Goal: Information Seeking & Learning: Learn about a topic

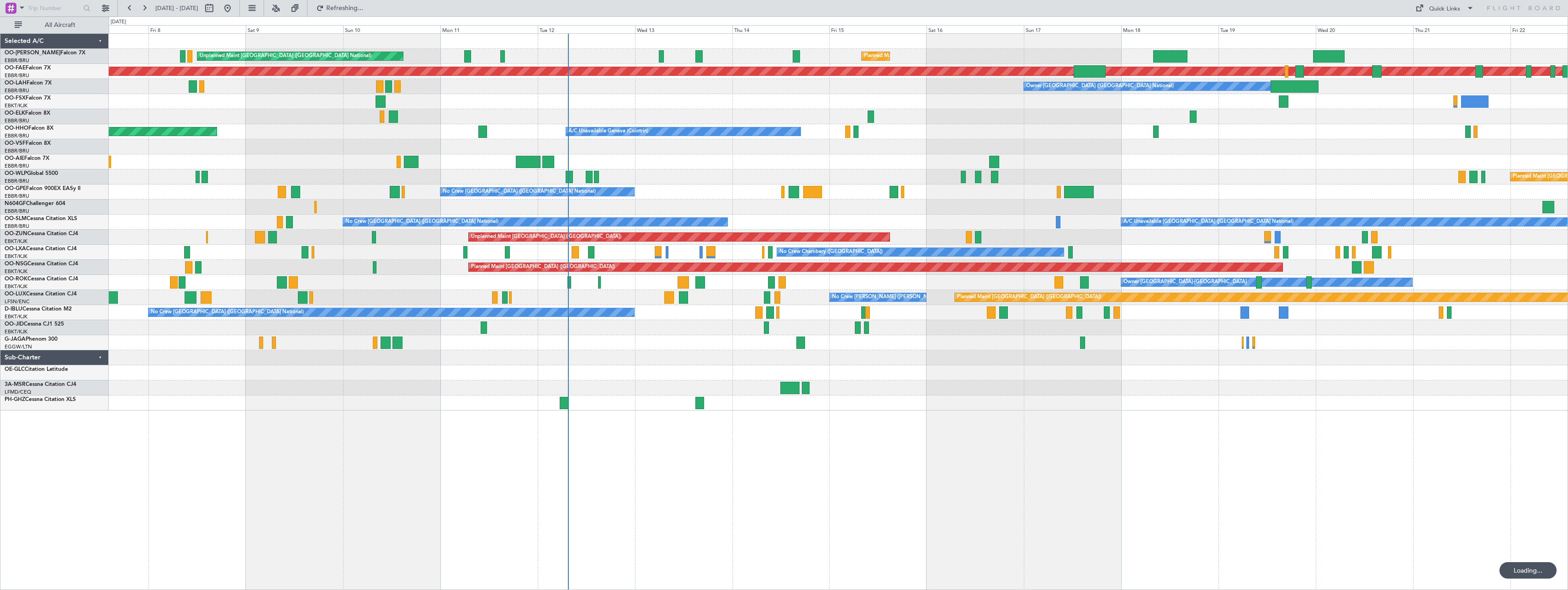
click at [671, 470] on div "Unplanned Maint [GEOGRAPHIC_DATA] ([GEOGRAPHIC_DATA] National) Planned Maint [G…" at bounding box center [838, 311] width 1459 height 557
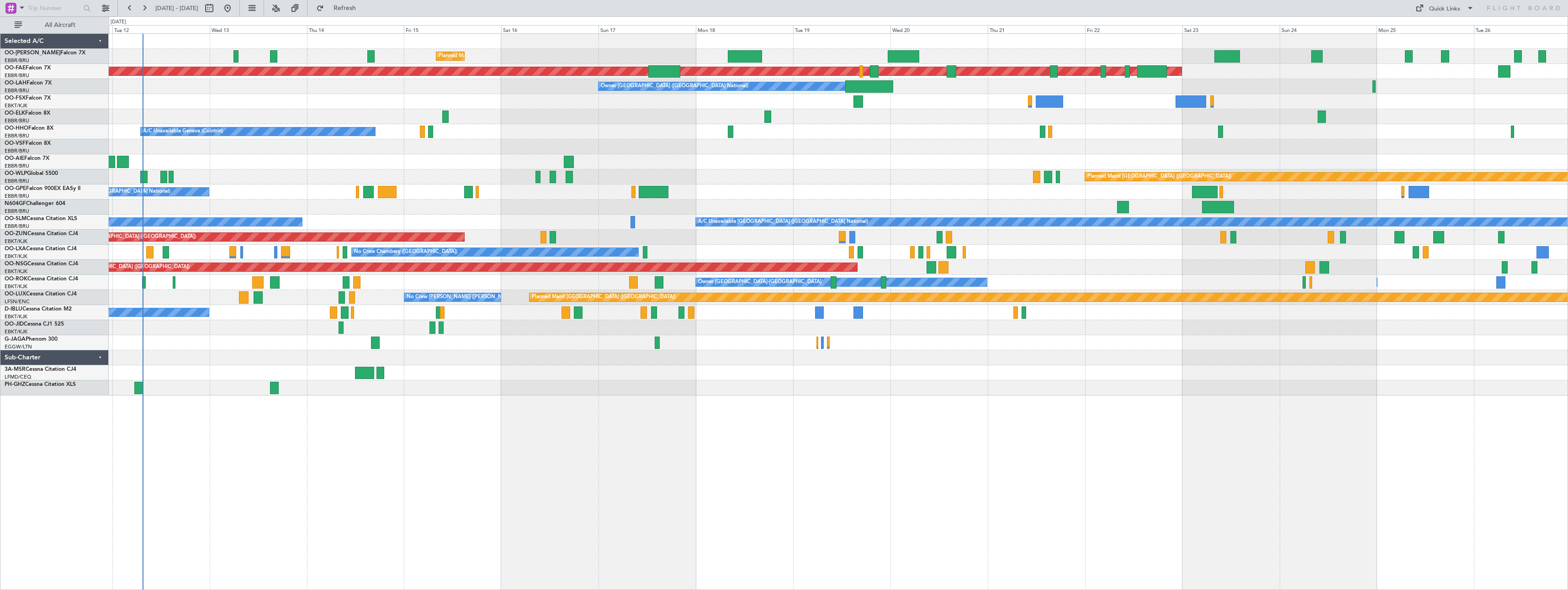
click at [629, 464] on div "Planned Maint [GEOGRAPHIC_DATA] ([GEOGRAPHIC_DATA] National) Unplanned Maint [G…" at bounding box center [838, 311] width 1459 height 557
click at [283, 8] on button at bounding box center [276, 9] width 15 height 15
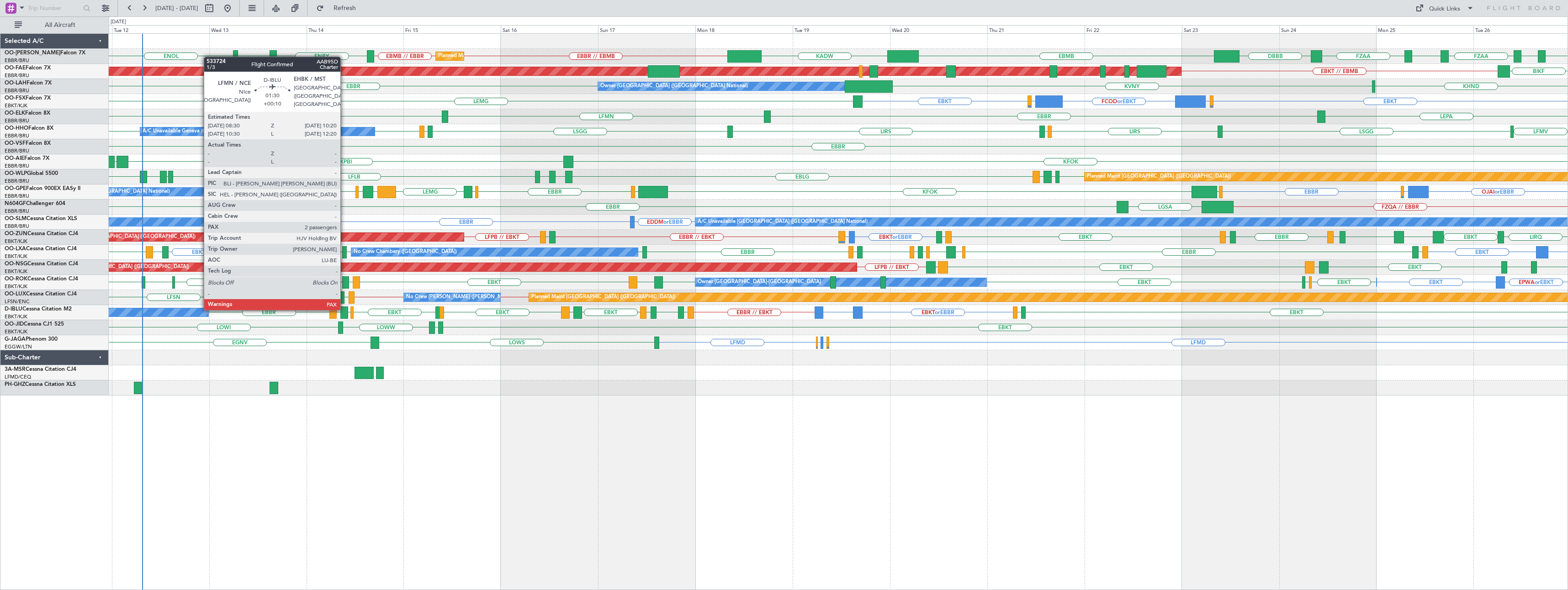
click at [345, 309] on div at bounding box center [344, 313] width 8 height 12
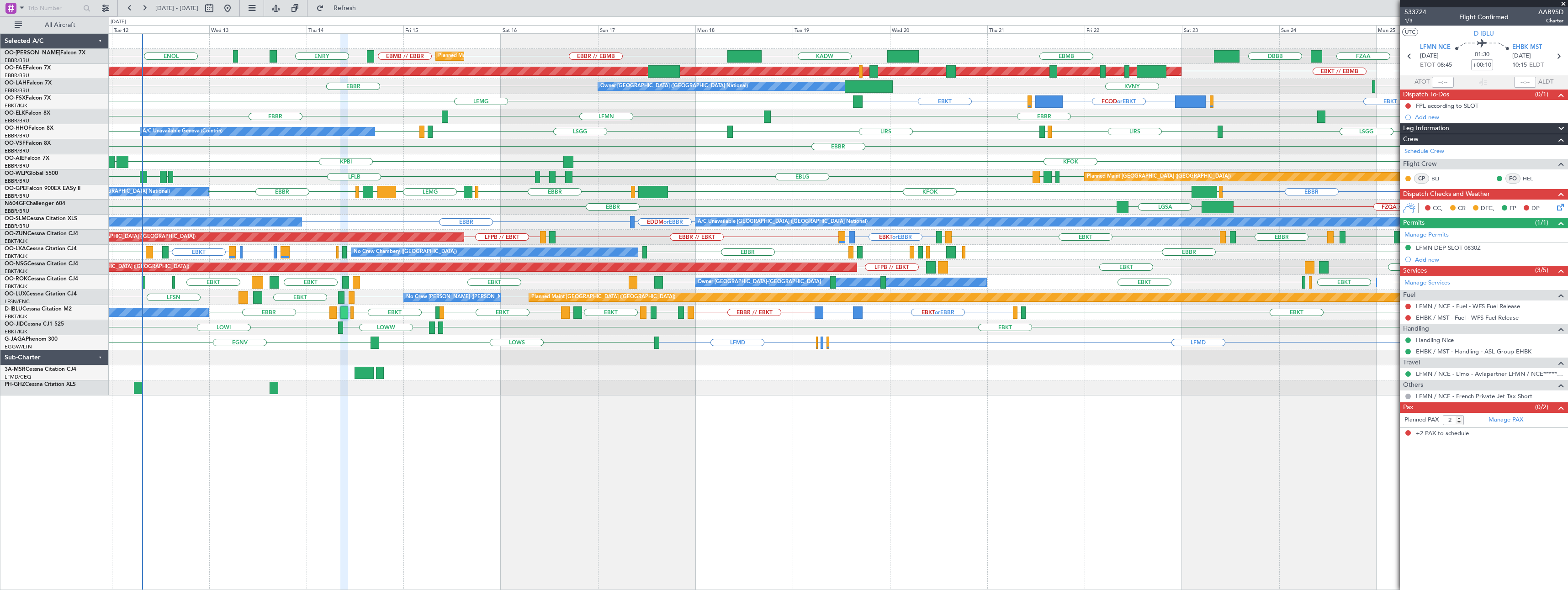
click at [1563, 4] on span at bounding box center [1563, 4] width 9 height 9
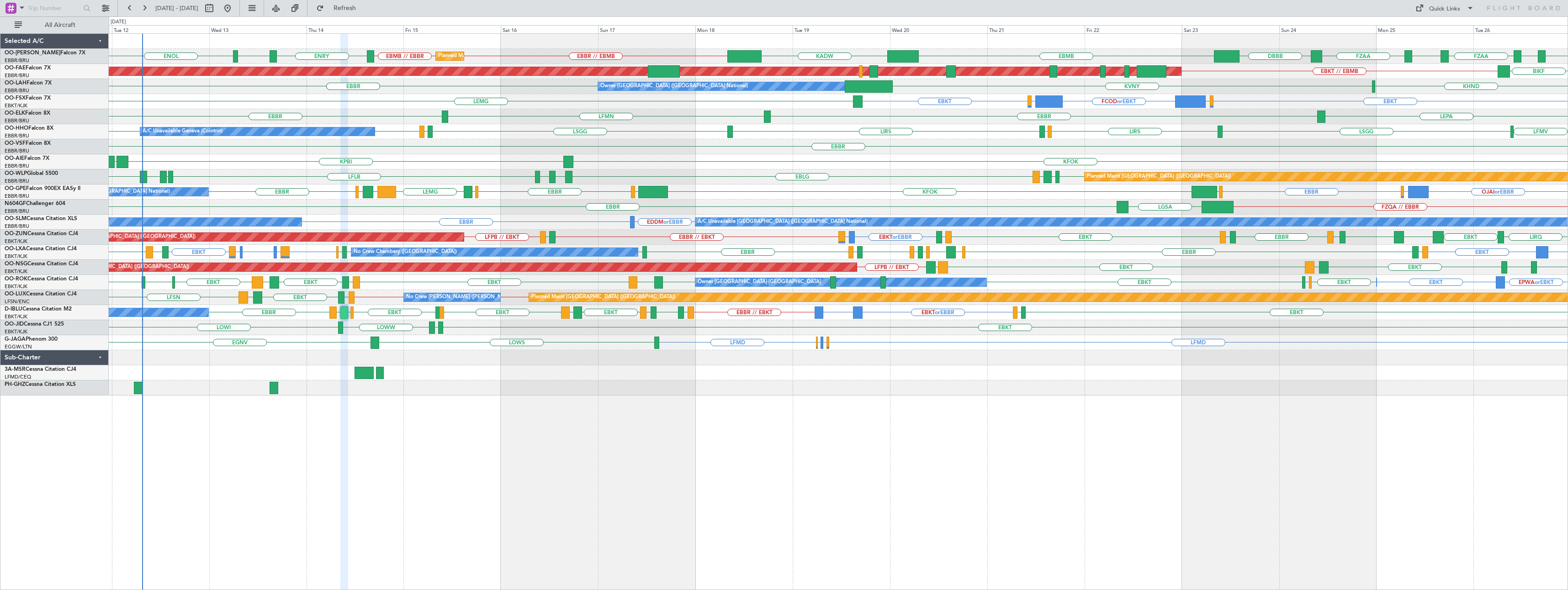
type input "0"
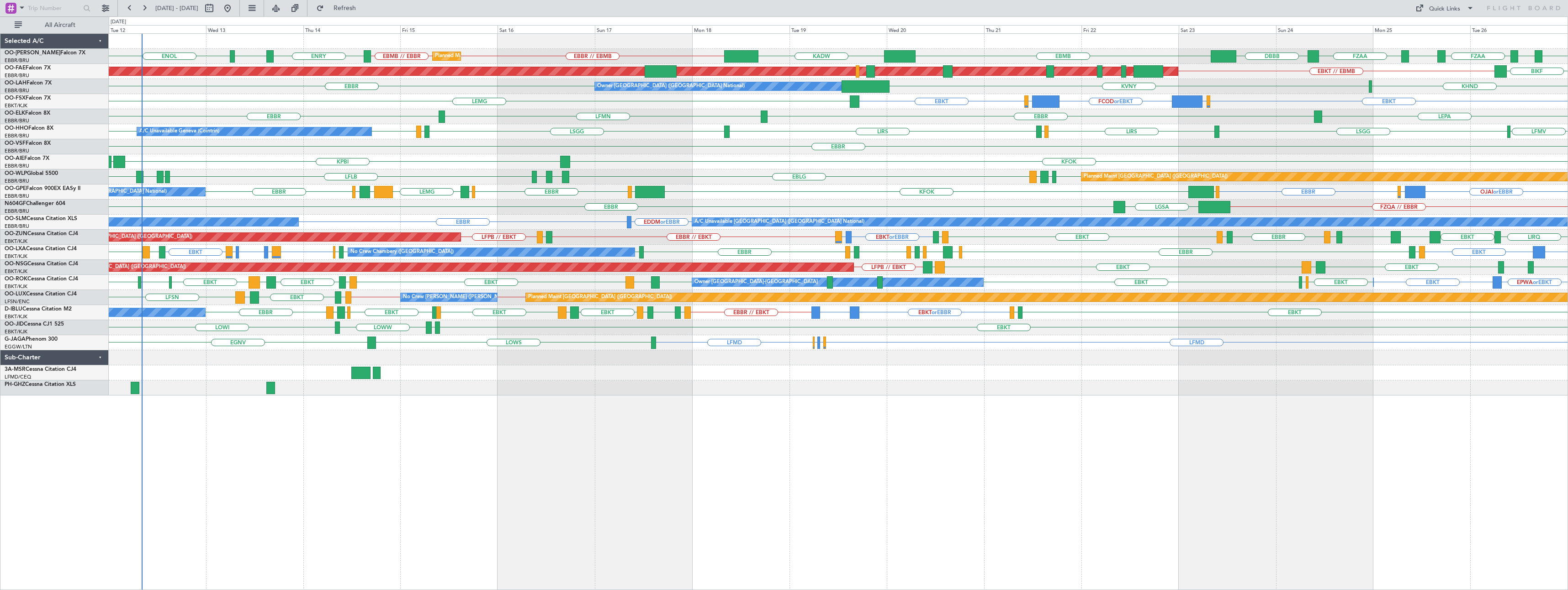
click at [480, 464] on div "FZAA FZOA FZAA FZIC FZAA DBBB KADW EBBR // EBMB EBMB // EBBR ENRY ENEV ENOL EBM…" at bounding box center [838, 311] width 1459 height 557
click at [107, 5] on button at bounding box center [105, 9] width 15 height 15
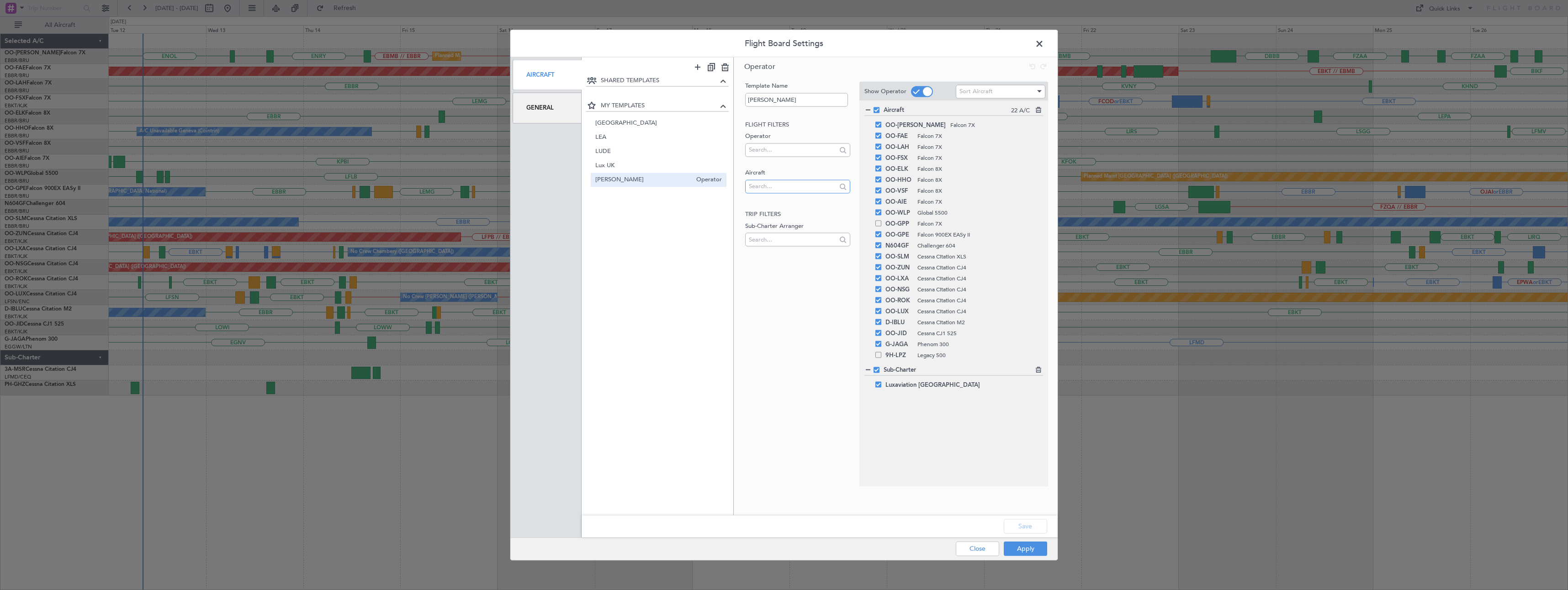
click at [775, 190] on input "text" at bounding box center [792, 186] width 87 height 14
type input "AOA"
click at [772, 198] on span "LX-AOA" at bounding box center [797, 201] width 90 height 14
click at [1026, 527] on button "Save" at bounding box center [1025, 526] width 43 height 15
click at [1030, 549] on button "Apply" at bounding box center [1025, 548] width 43 height 15
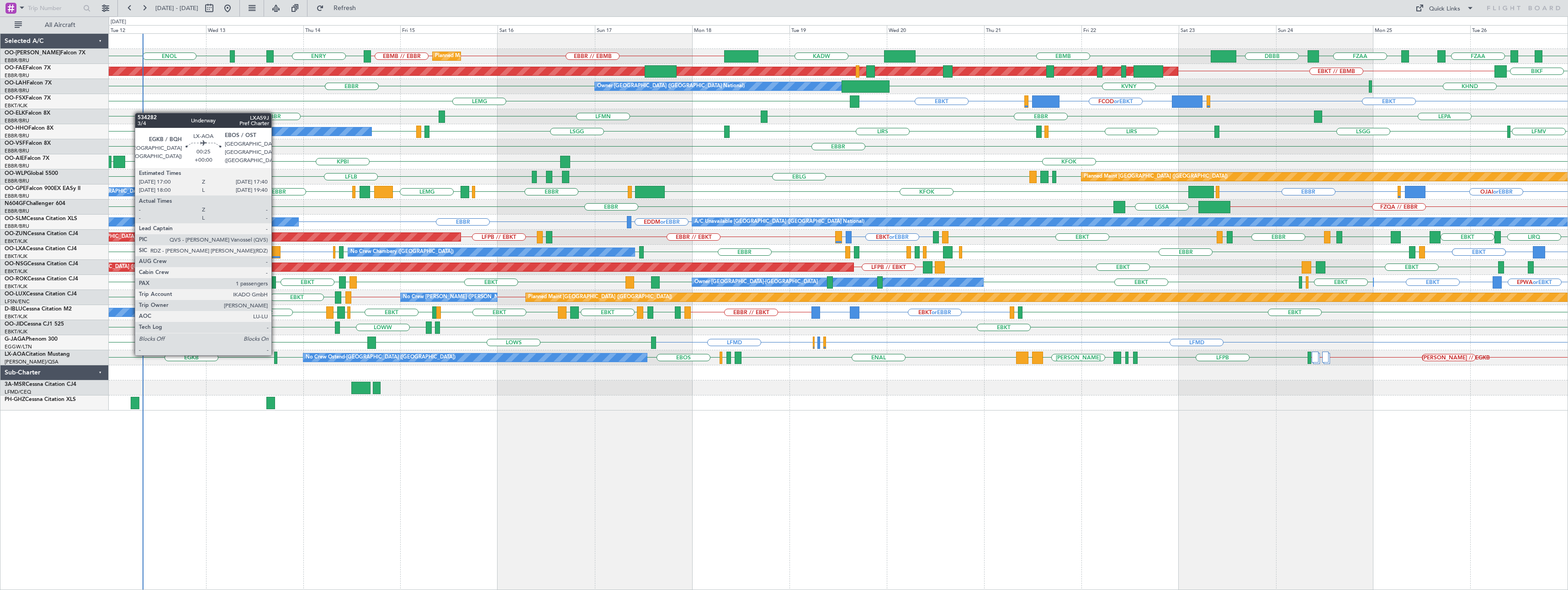
click at [276, 353] on div at bounding box center [275, 358] width 3 height 12
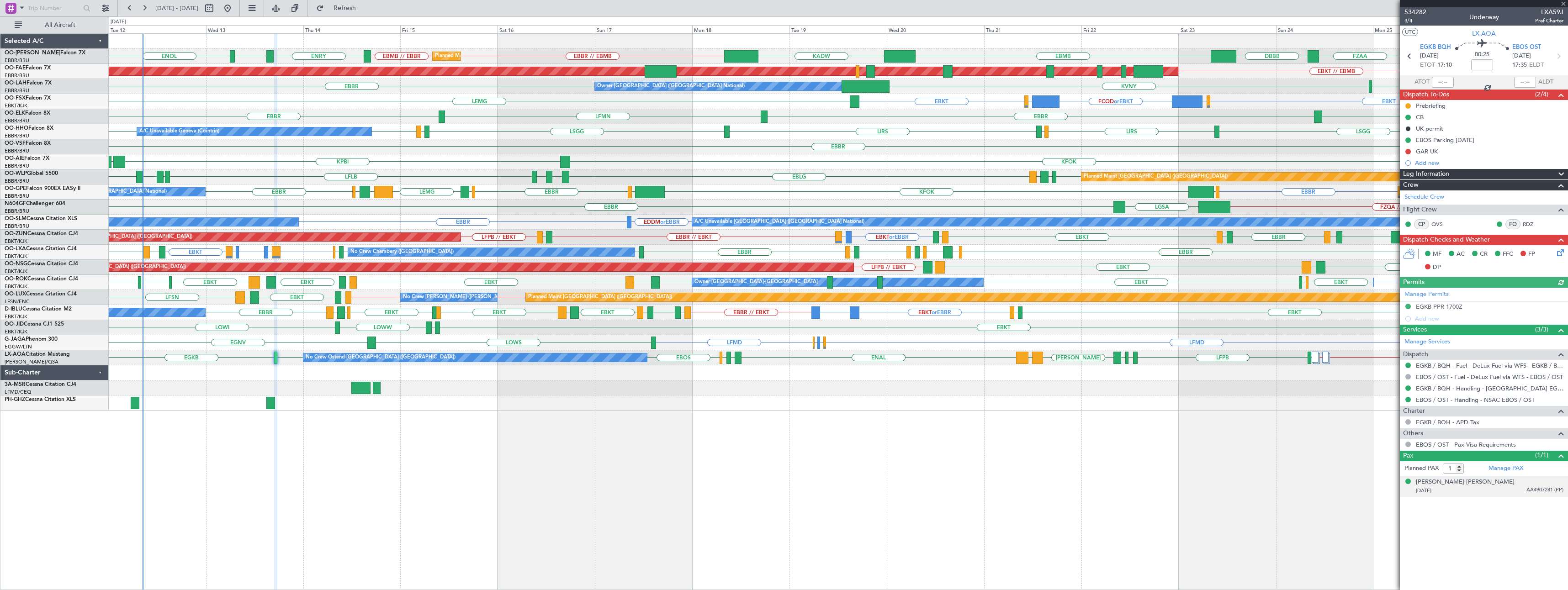
click at [1502, 488] on div "[DATE] AA4907281 (PP)" at bounding box center [1489, 490] width 147 height 9
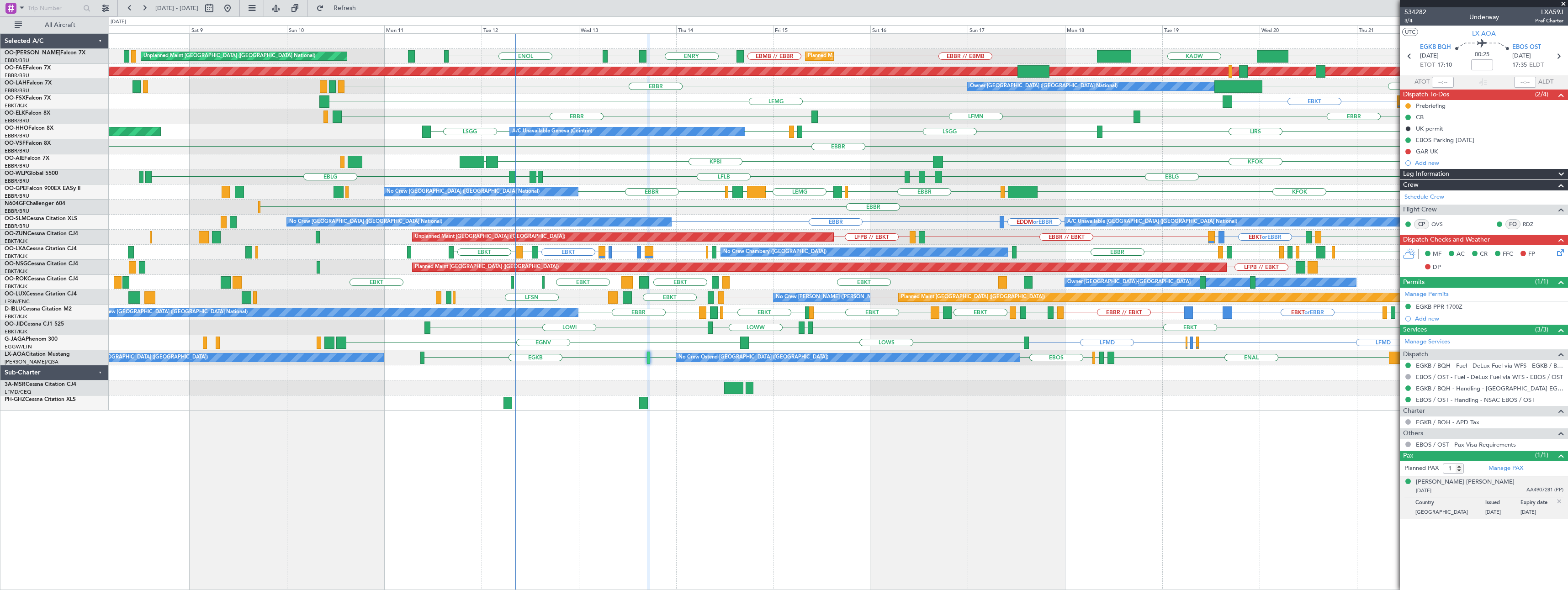
click at [770, 460] on div "EBMB KADW EBBR // EBMB EBMB // EBBR ENRY ENEV ENOL Planned Maint [GEOGRAPHIC_DA…" at bounding box center [838, 311] width 1459 height 557
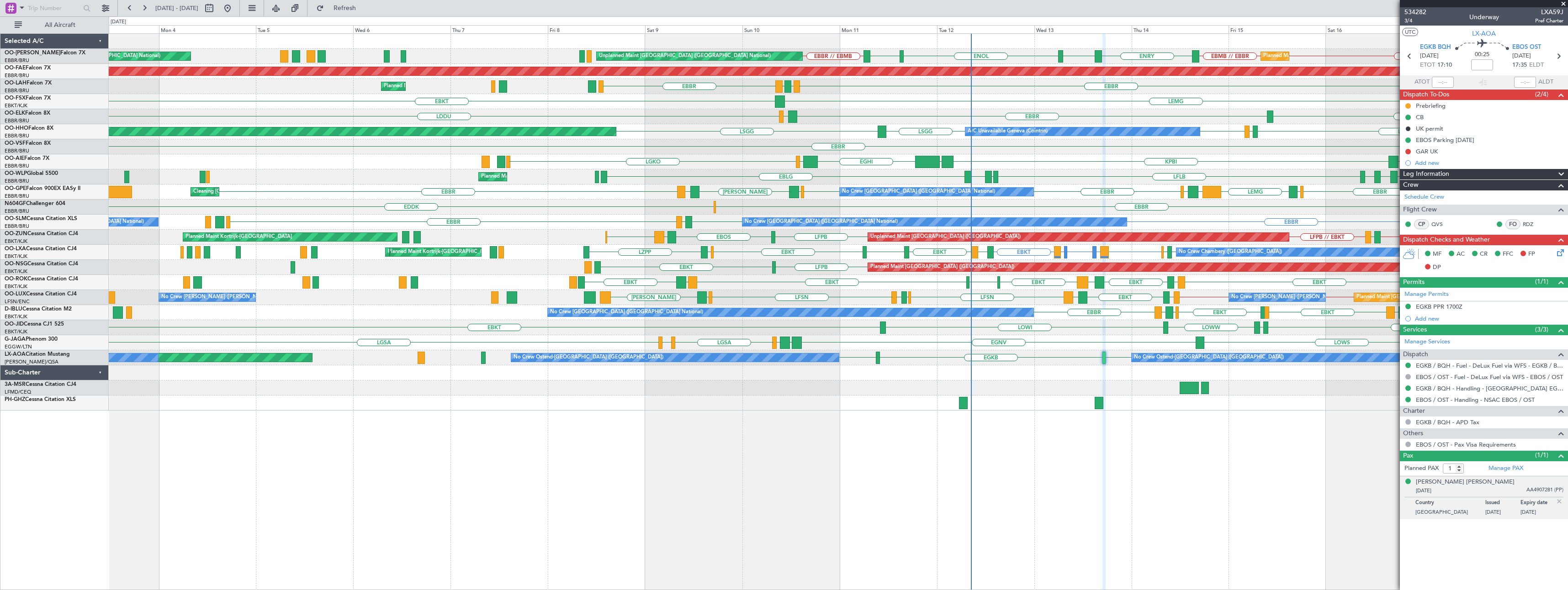
click at [791, 434] on div "EBBR // EBMB EBMB // EBBR ENRY ENEV ENOL ENRY EBBR // EBMB Planned Maint [GEOGR…" at bounding box center [838, 311] width 1459 height 557
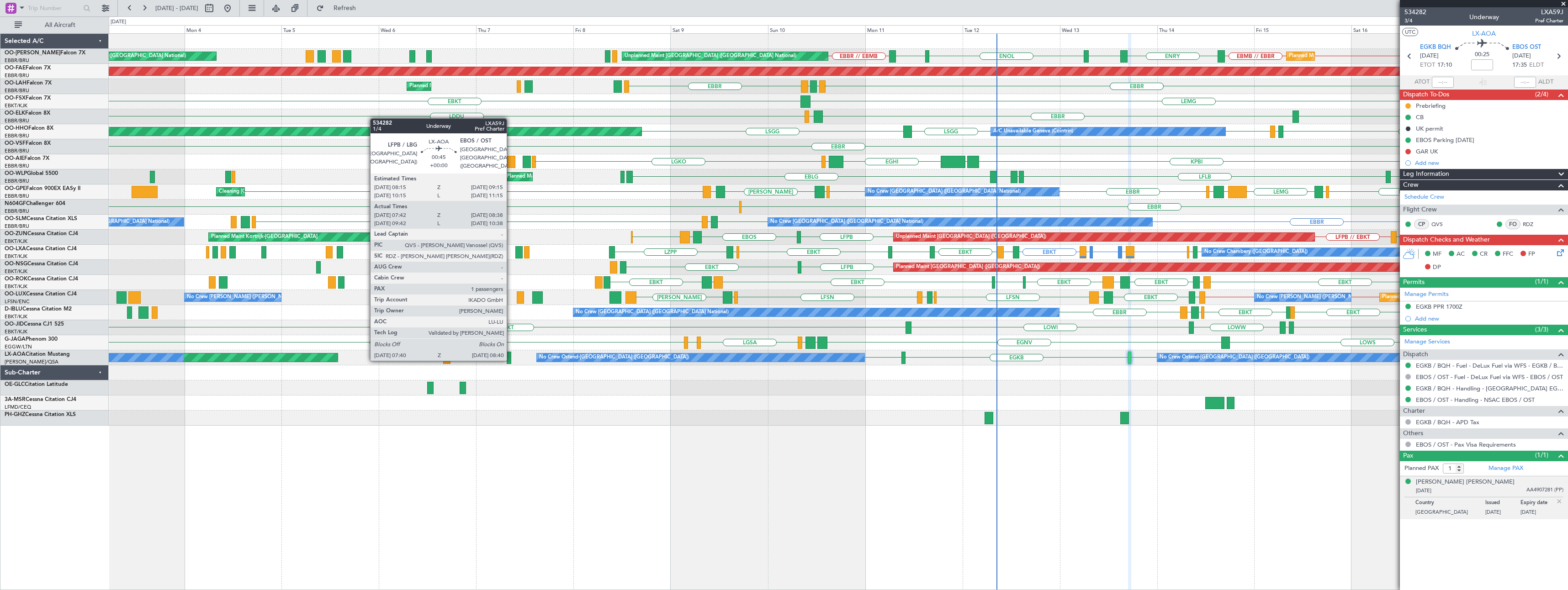
click at [511, 359] on div at bounding box center [508, 358] width 4 height 12
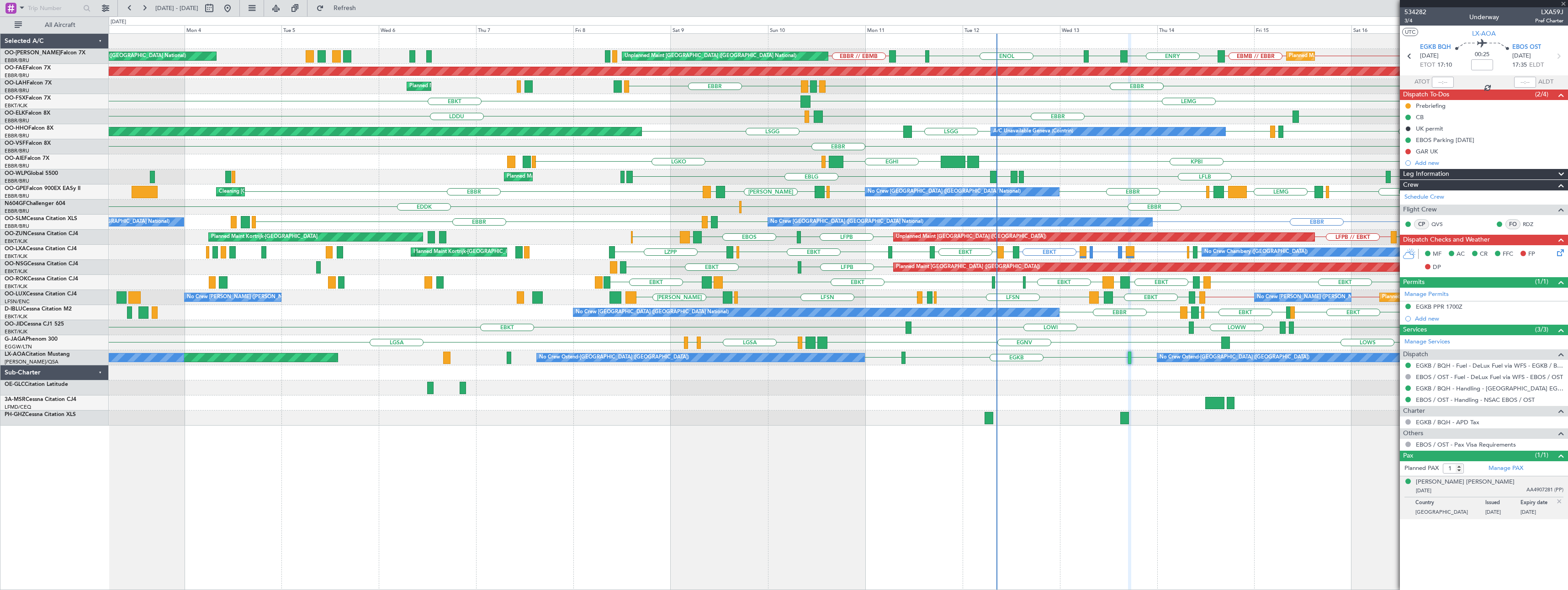
type input "07:52"
type input "08:33"
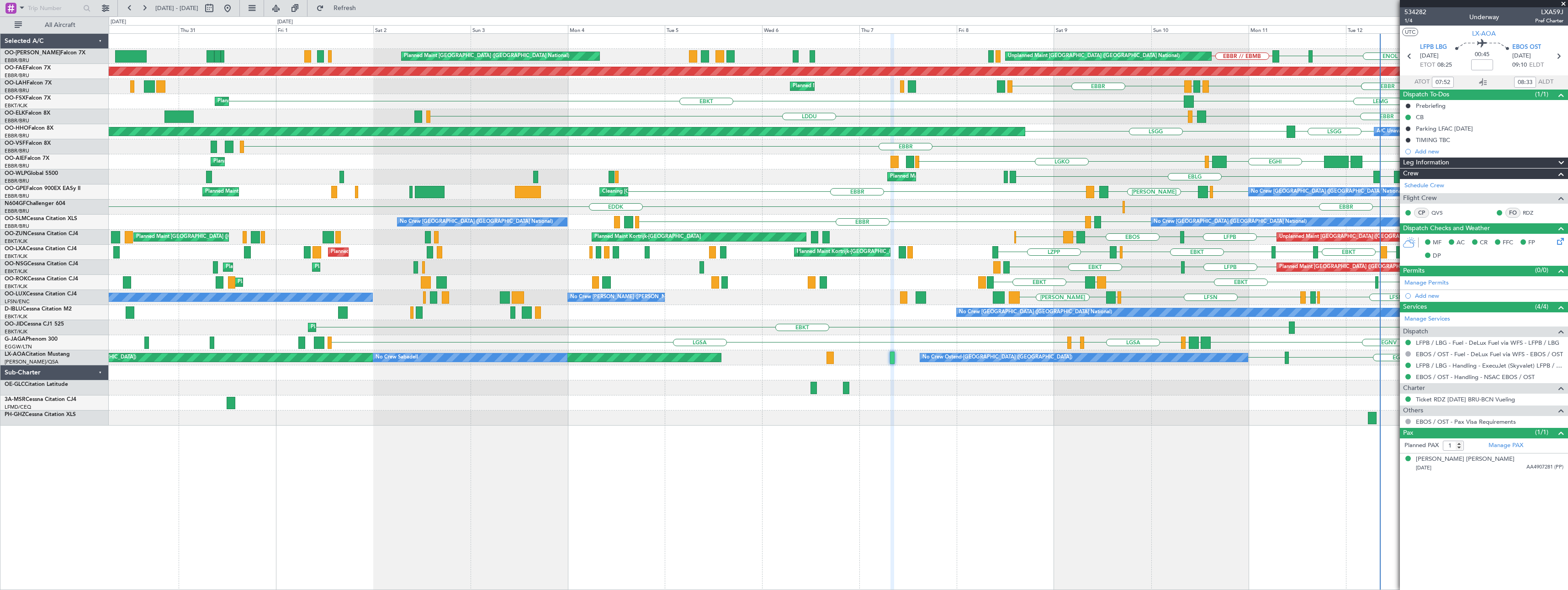
click at [737, 469] on div "ENRY ENEV ENOL ENRY EBBR // EBMB Planned Maint [GEOGRAPHIC_DATA] ([GEOGRAPHIC_D…" at bounding box center [838, 311] width 1459 height 557
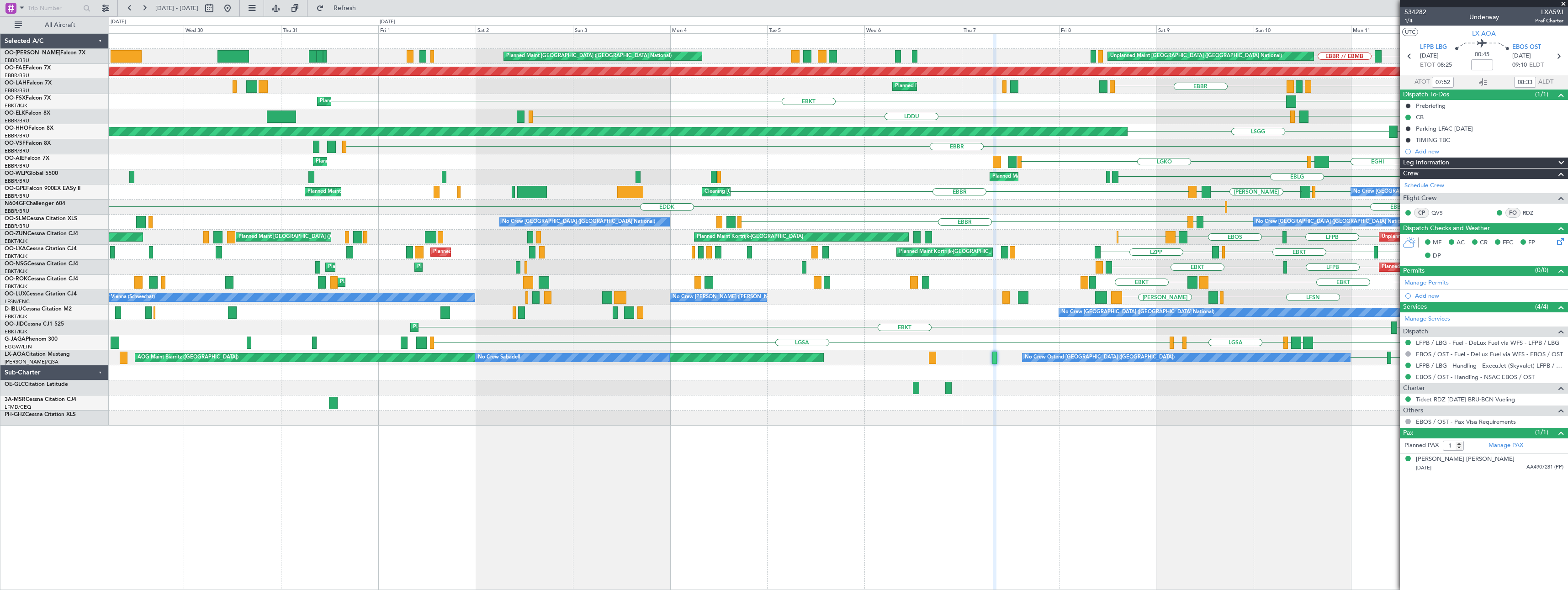
click at [750, 472] on div "ENOL ENRY EBBR // EBMB Planned Maint [GEOGRAPHIC_DATA] ([GEOGRAPHIC_DATA]) Unpl…" at bounding box center [838, 311] width 1459 height 557
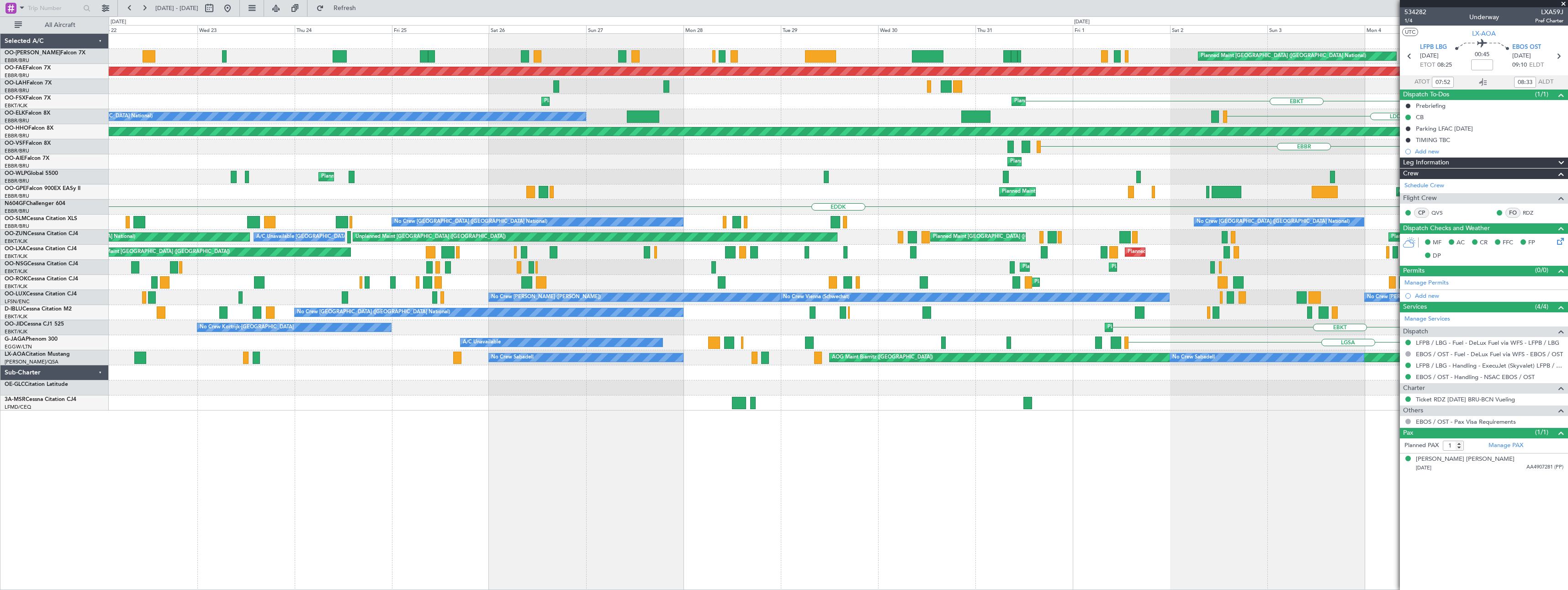
click at [693, 467] on div "Planned Maint [GEOGRAPHIC_DATA] ([GEOGRAPHIC_DATA] National) Planned Maint [GEO…" at bounding box center [838, 311] width 1459 height 557
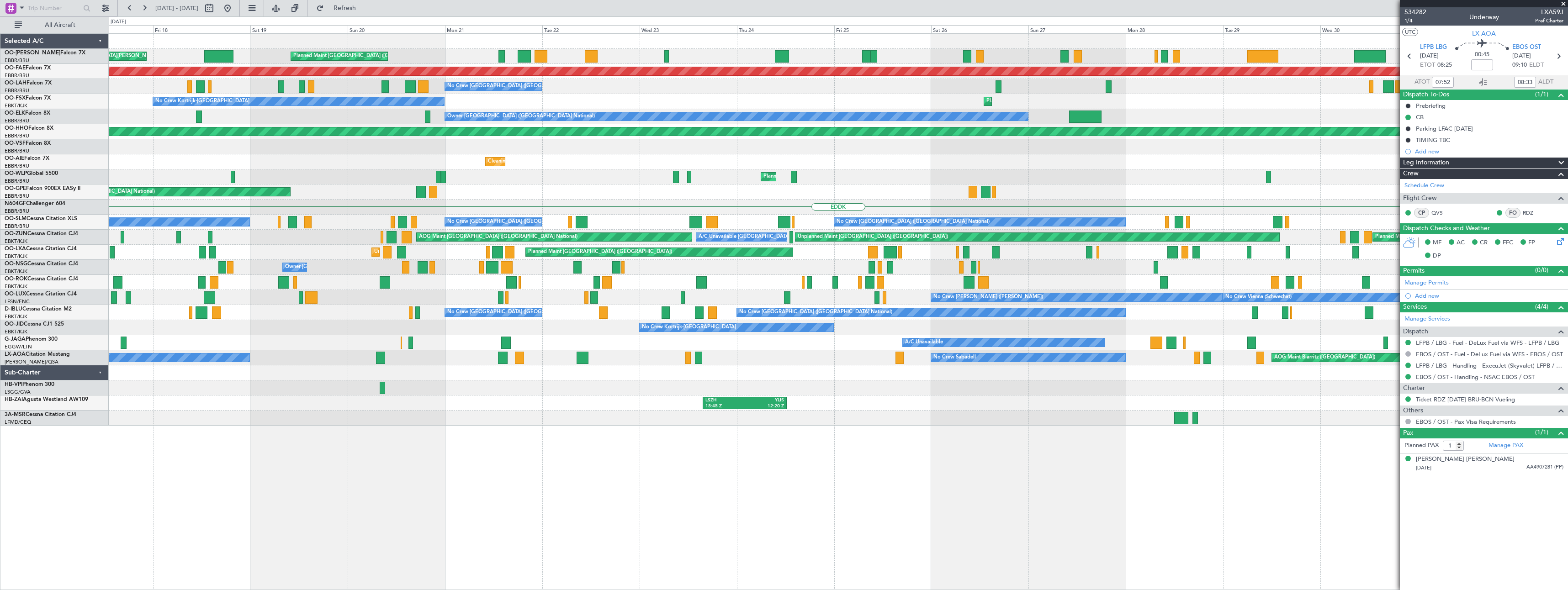
click at [523, 457] on div "Planned Maint [GEOGRAPHIC_DATA] ([GEOGRAPHIC_DATA] National) [GEOGRAPHIC_DATA] …" at bounding box center [838, 311] width 1459 height 557
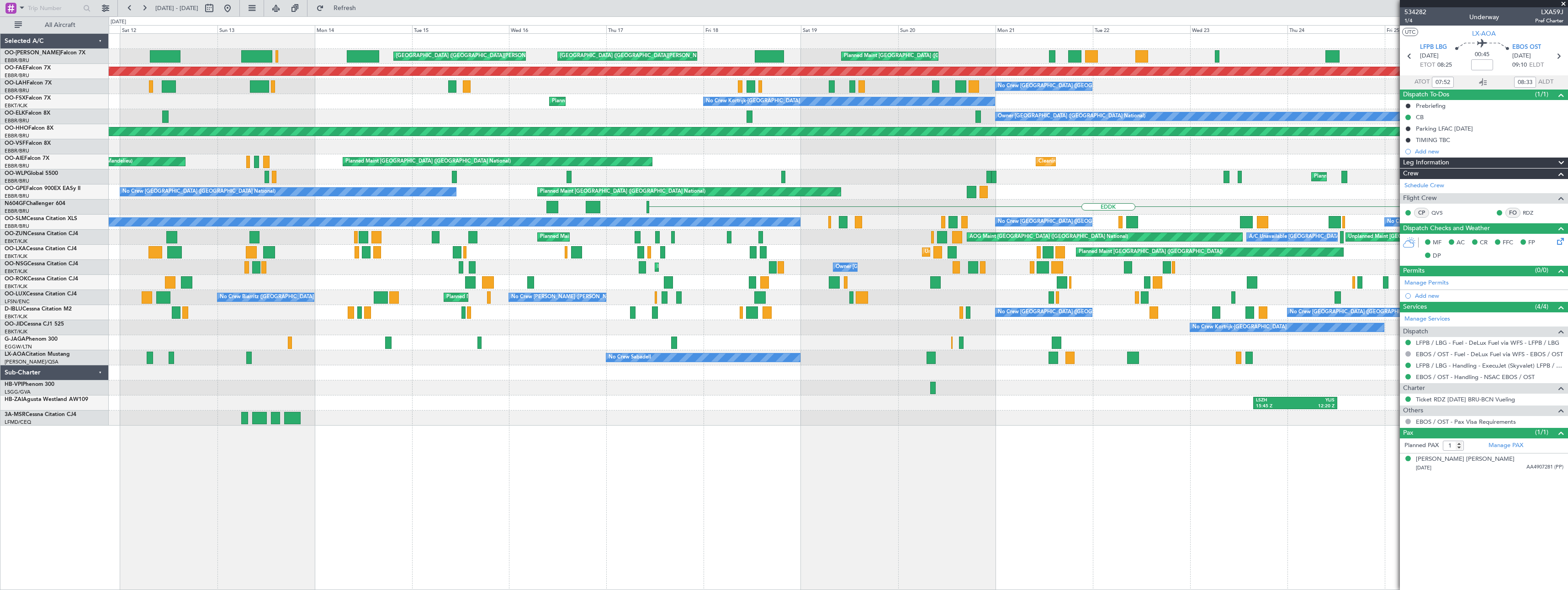
click at [785, 442] on div "Planned Maint [GEOGRAPHIC_DATA] ([GEOGRAPHIC_DATA] National) [GEOGRAPHIC_DATA] …" at bounding box center [838, 311] width 1459 height 557
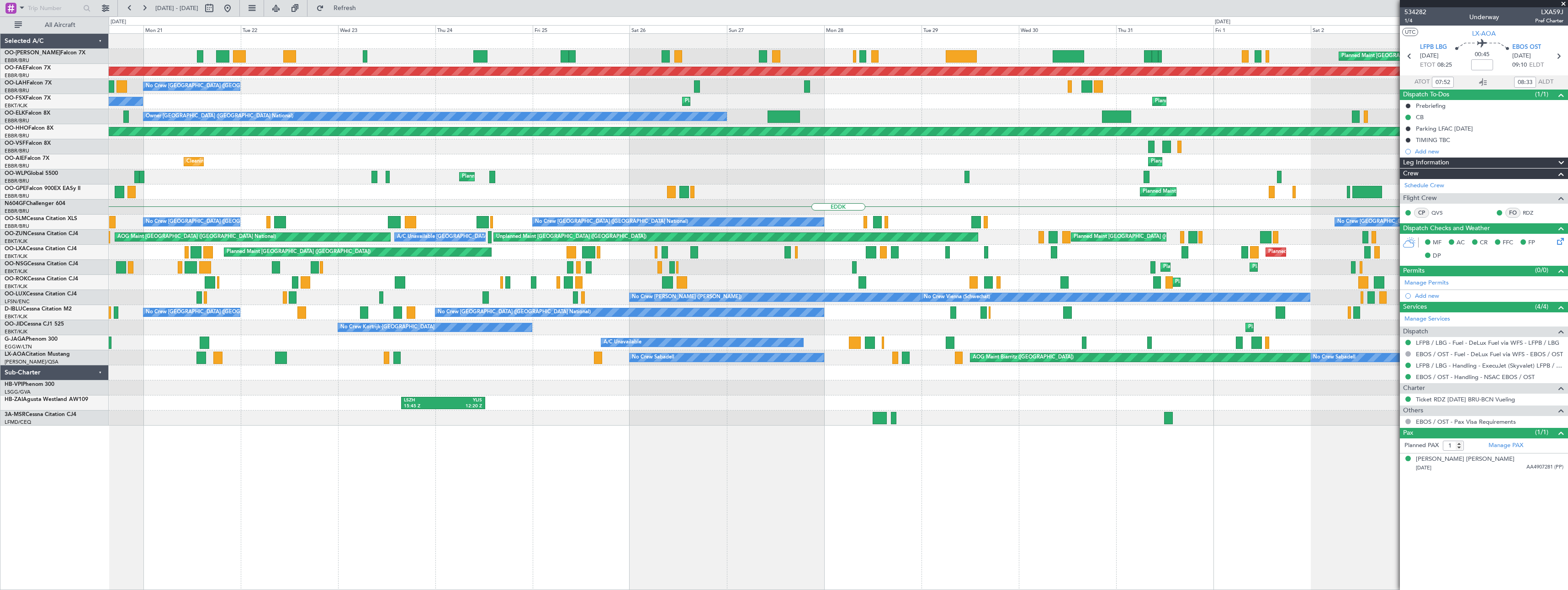
click at [243, 505] on div "Planned Maint [GEOGRAPHIC_DATA] ([GEOGRAPHIC_DATA] National) Planned Maint [GEO…" at bounding box center [838, 311] width 1459 height 557
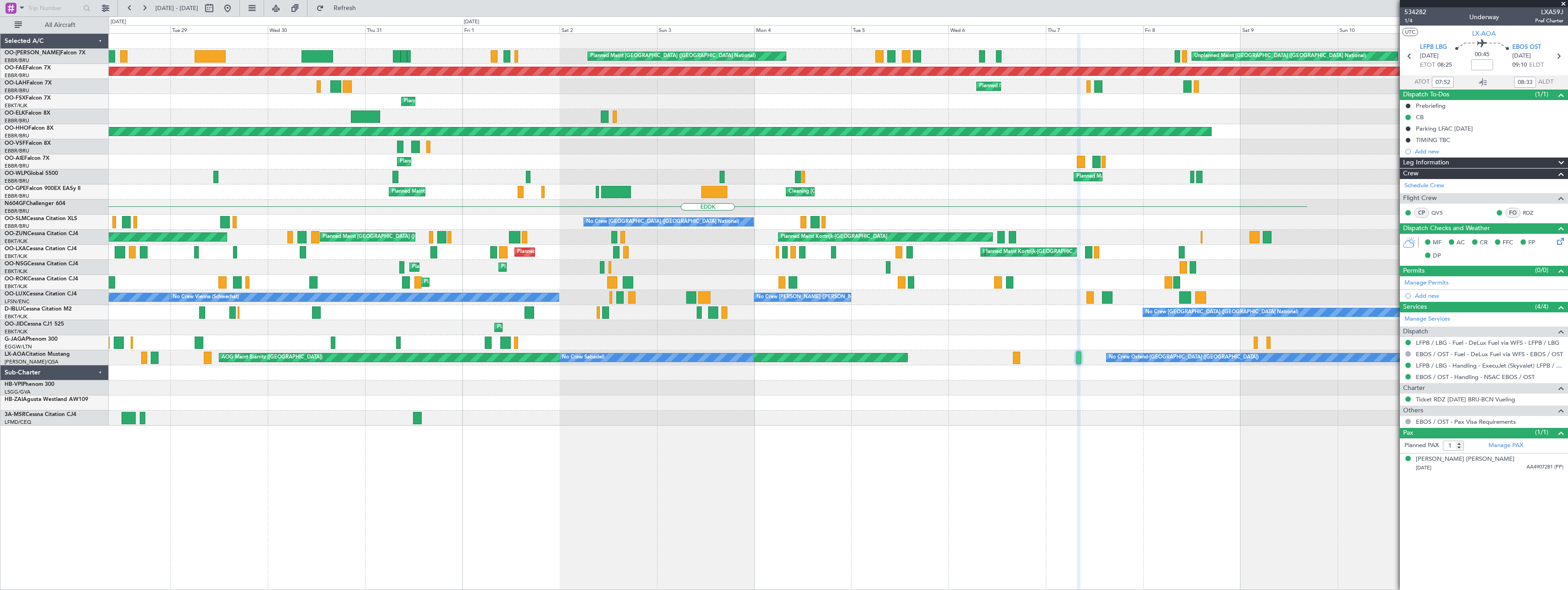
click at [285, 528] on div "Planned Maint [GEOGRAPHIC_DATA] ([GEOGRAPHIC_DATA] National) Unplanned Maint [G…" at bounding box center [838, 311] width 1459 height 557
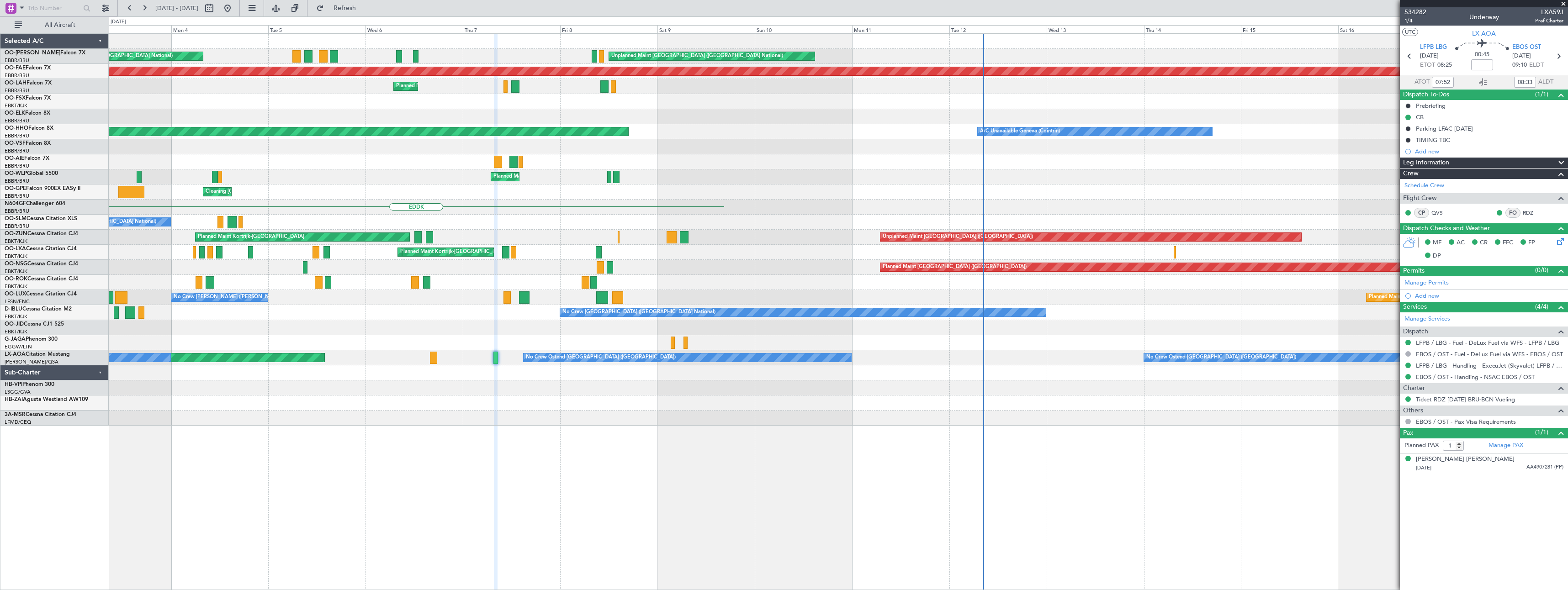
click at [452, 551] on div "Planned Maint [GEOGRAPHIC_DATA] ([GEOGRAPHIC_DATA] National) Unplanned Maint [G…" at bounding box center [838, 311] width 1459 height 557
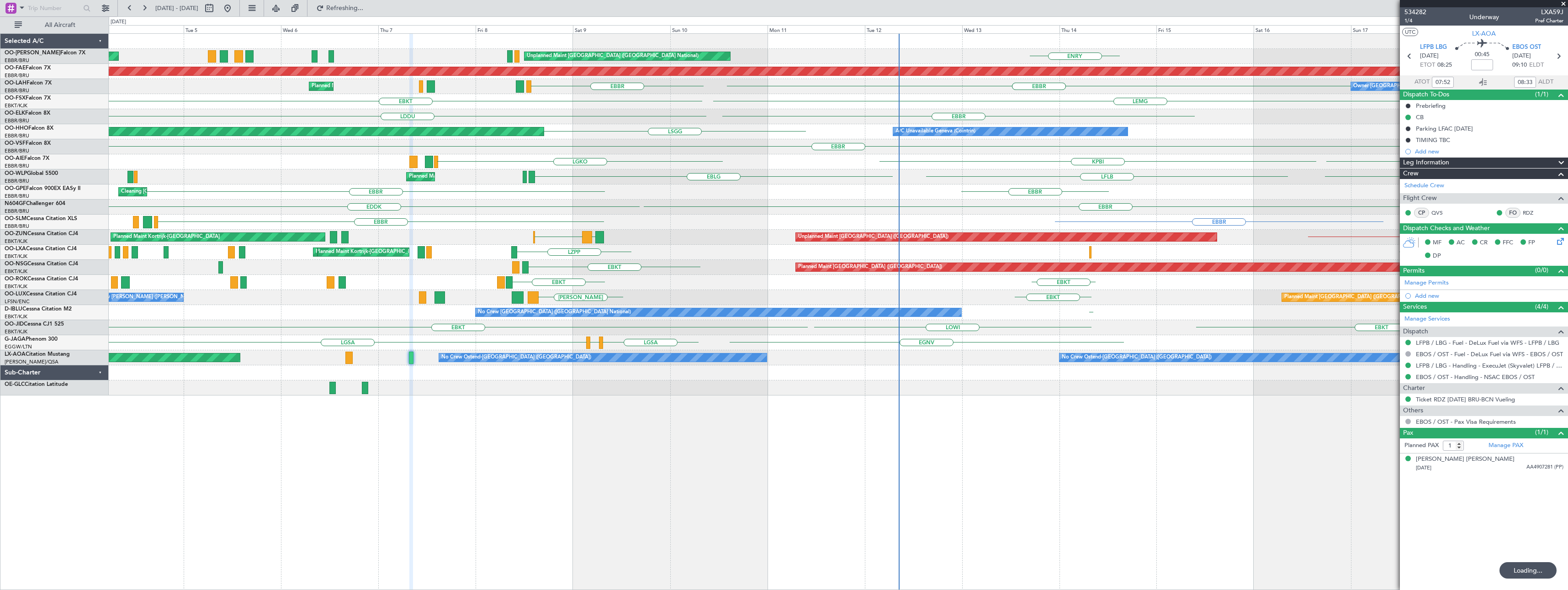
click at [735, 493] on div "Planned Maint [GEOGRAPHIC_DATA] ([GEOGRAPHIC_DATA] National) Unplanned Maint [G…" at bounding box center [838, 311] width 1459 height 557
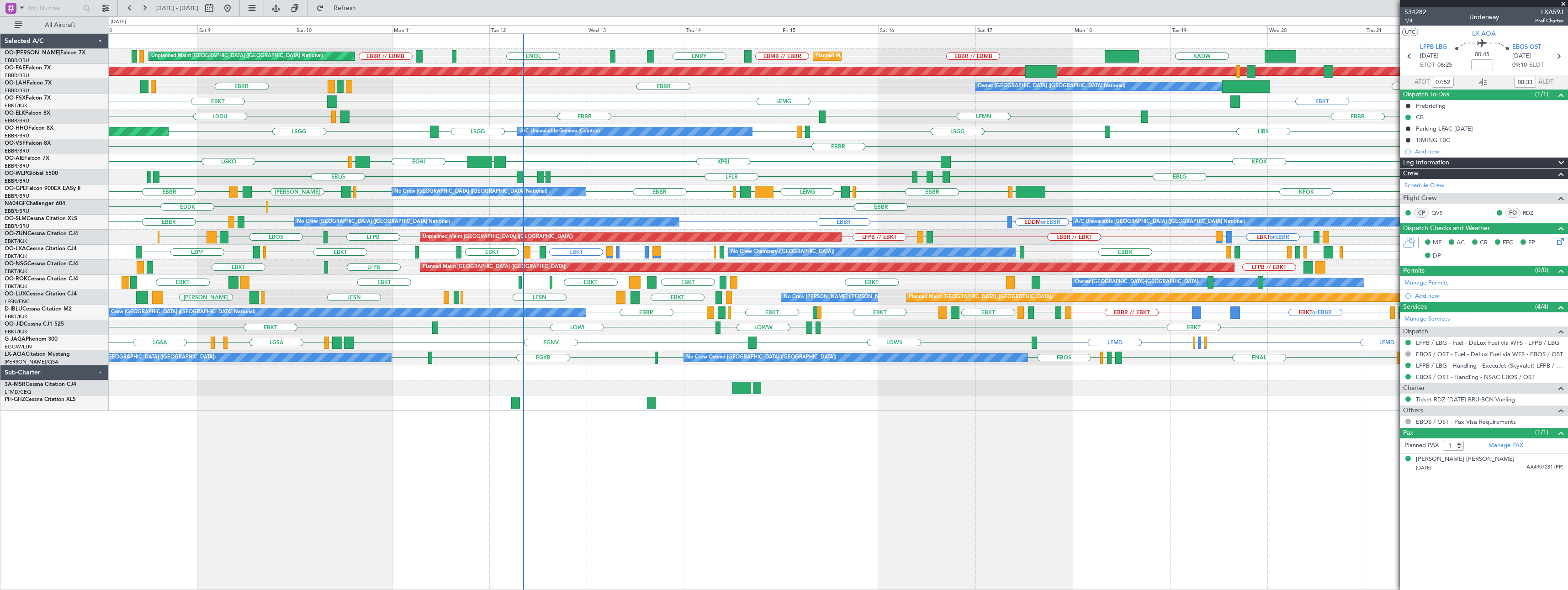
click at [631, 479] on div "KADW ENRY EBMB EBBR // EBMB EBMB // EBBR ENEV ENOL ENRY EBBR // EBMB Unplanned …" at bounding box center [838, 311] width 1459 height 557
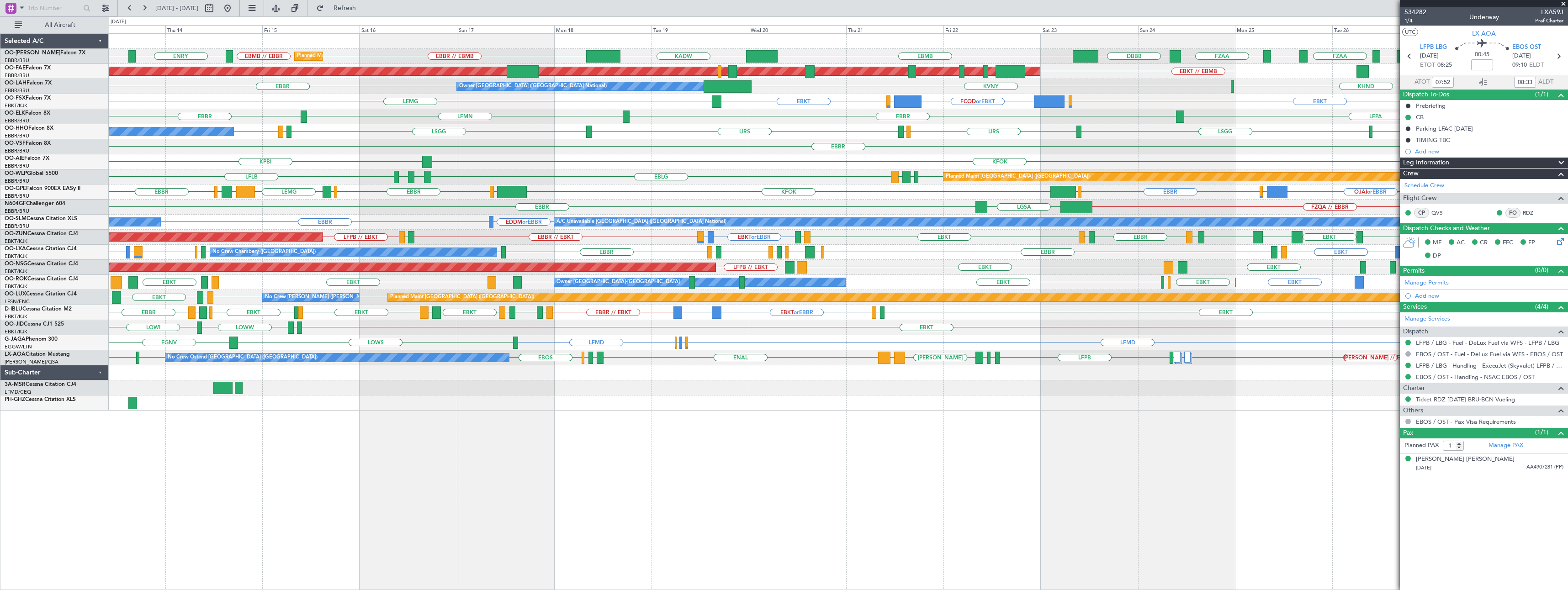
click at [895, 437] on div "DBBB KADW ENRY EBMB EBBR // EBMB EBMB // EBBR ENEV FZAA FZOA FZAA FZIC FZAA Pla…" at bounding box center [838, 311] width 1459 height 557
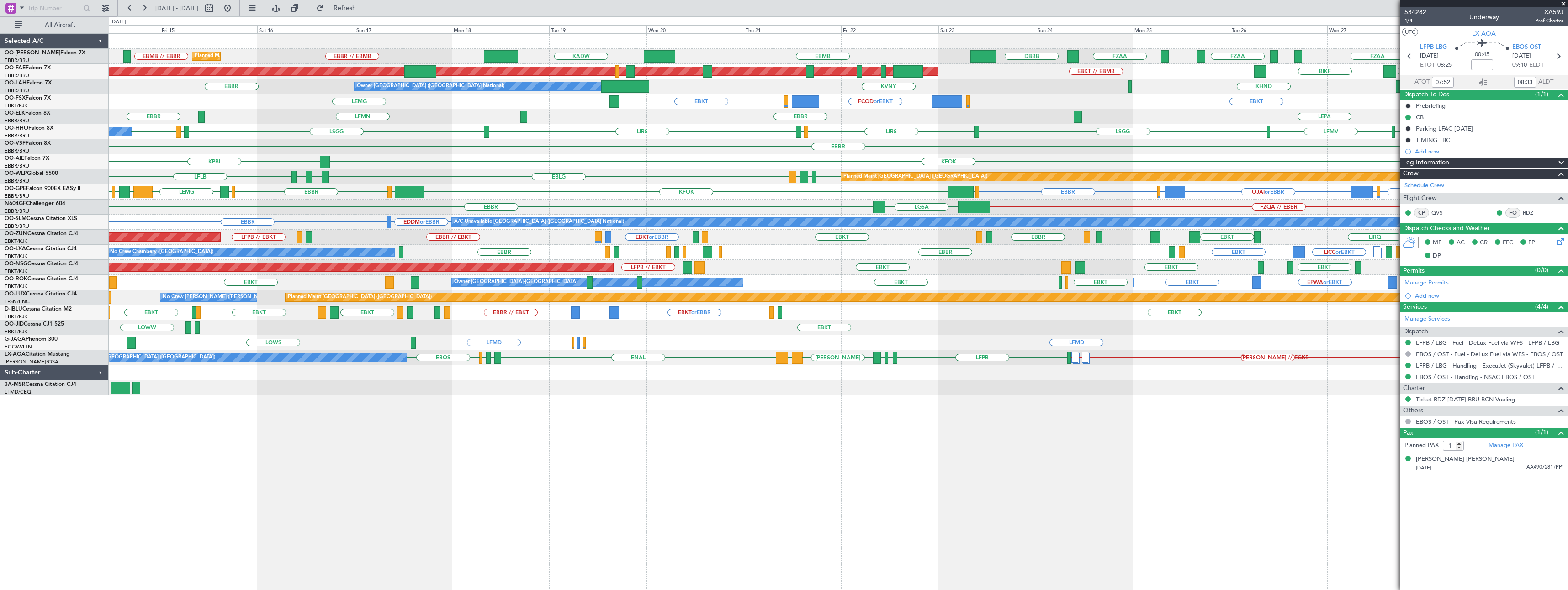
click at [752, 446] on div "DBBB KADW ENRY EBMB EBBR // EBMB EBMB // EBBR EBMB // EBBR FZAA FZOA FZAA FZIC …" at bounding box center [838, 311] width 1459 height 557
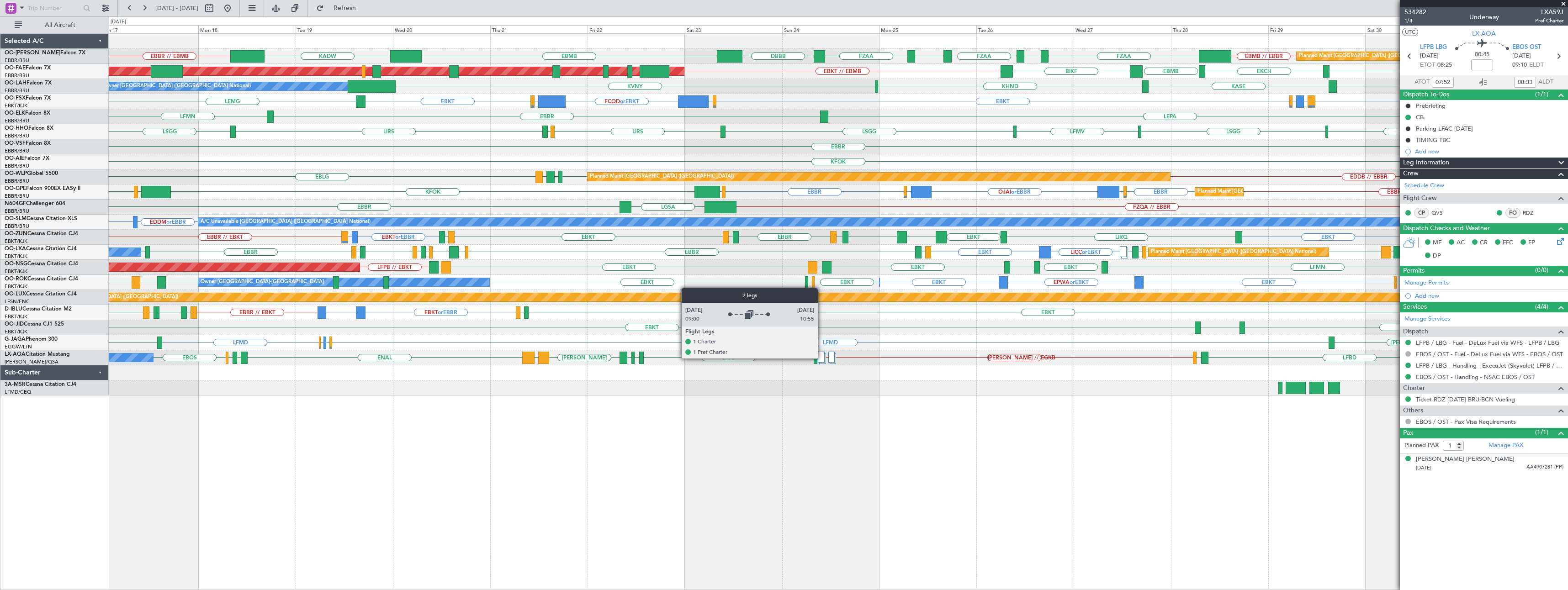
click at [822, 358] on div at bounding box center [821, 357] width 7 height 11
click at [821, 356] on div at bounding box center [821, 357] width 7 height 11
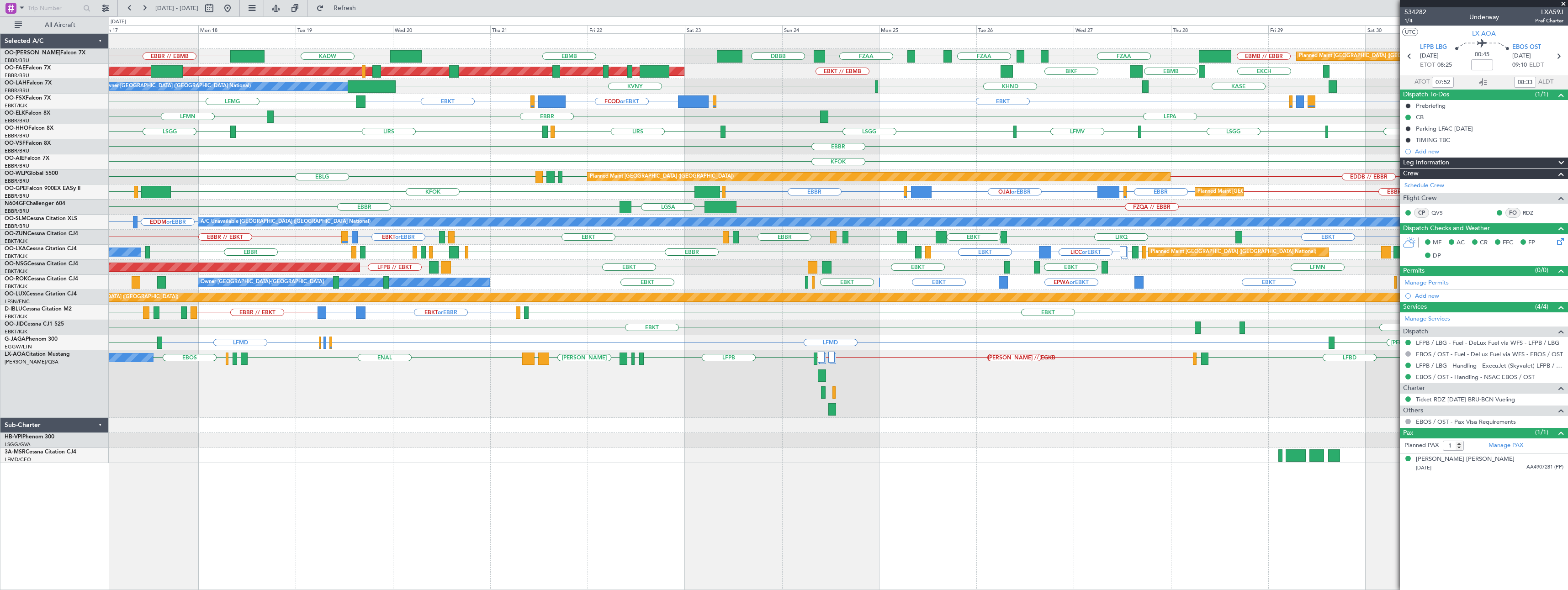
click at [730, 447] on div "DBBB KADW EBMB EBBR // EBMB EBMB // EBBR FZAA FZOA FZAA FZIC FZAA Planned Maint…" at bounding box center [838, 249] width 1459 height 429
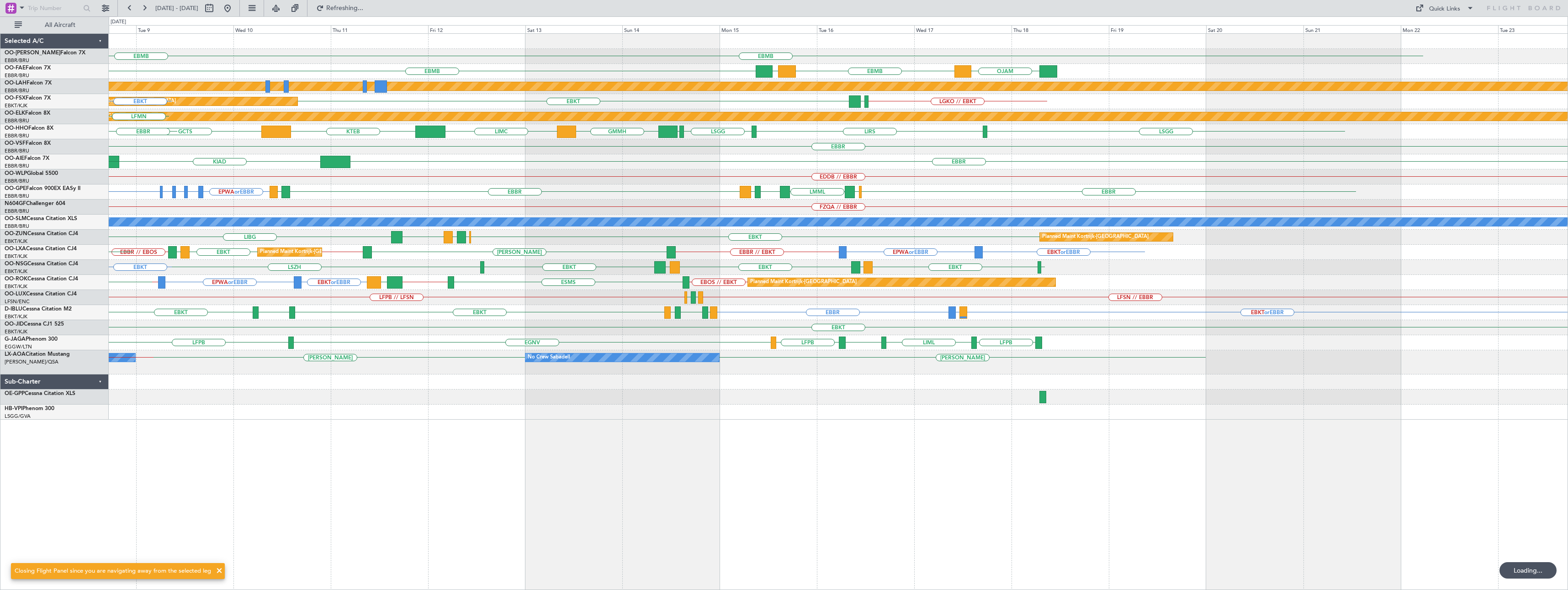
click at [444, 440] on div "EBMB LKPR EBMB EBMB [GEOGRAPHIC_DATA] EBMB [GEOGRAPHIC_DATA] [GEOGRAPHIC_DATA] …" at bounding box center [838, 311] width 1459 height 557
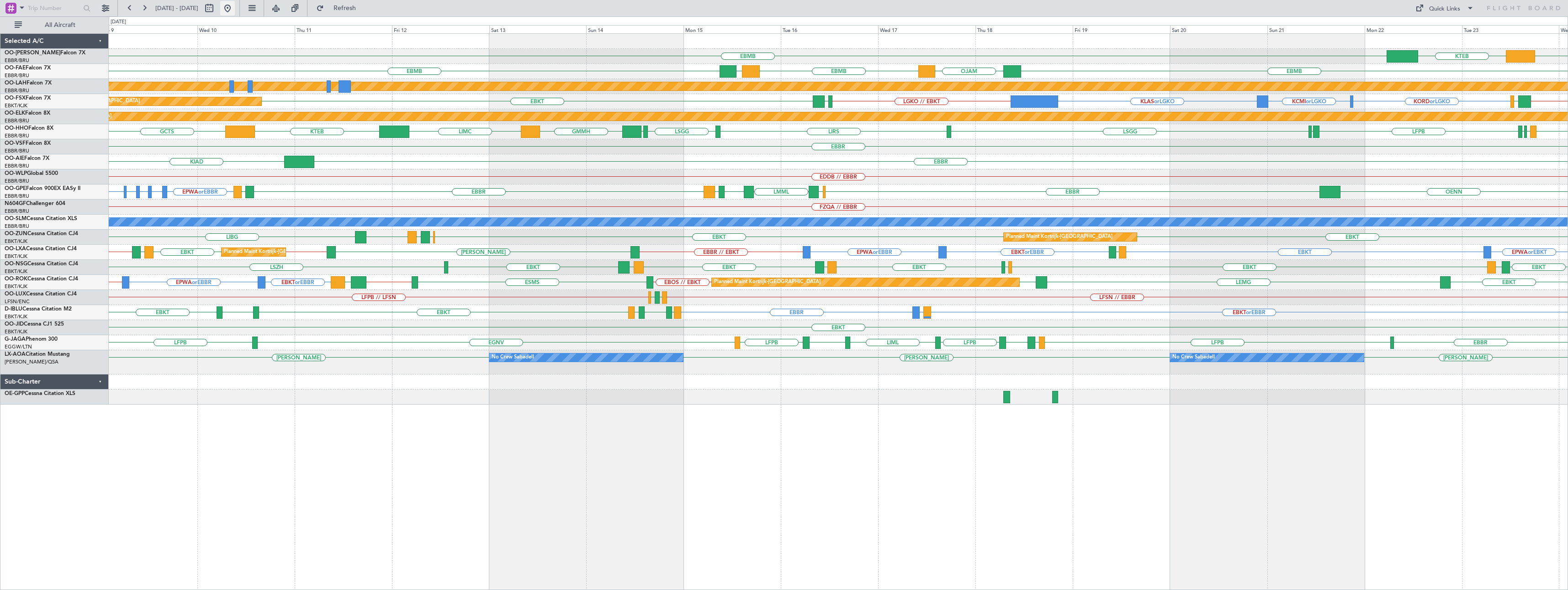
click at [235, 13] on button at bounding box center [228, 9] width 15 height 15
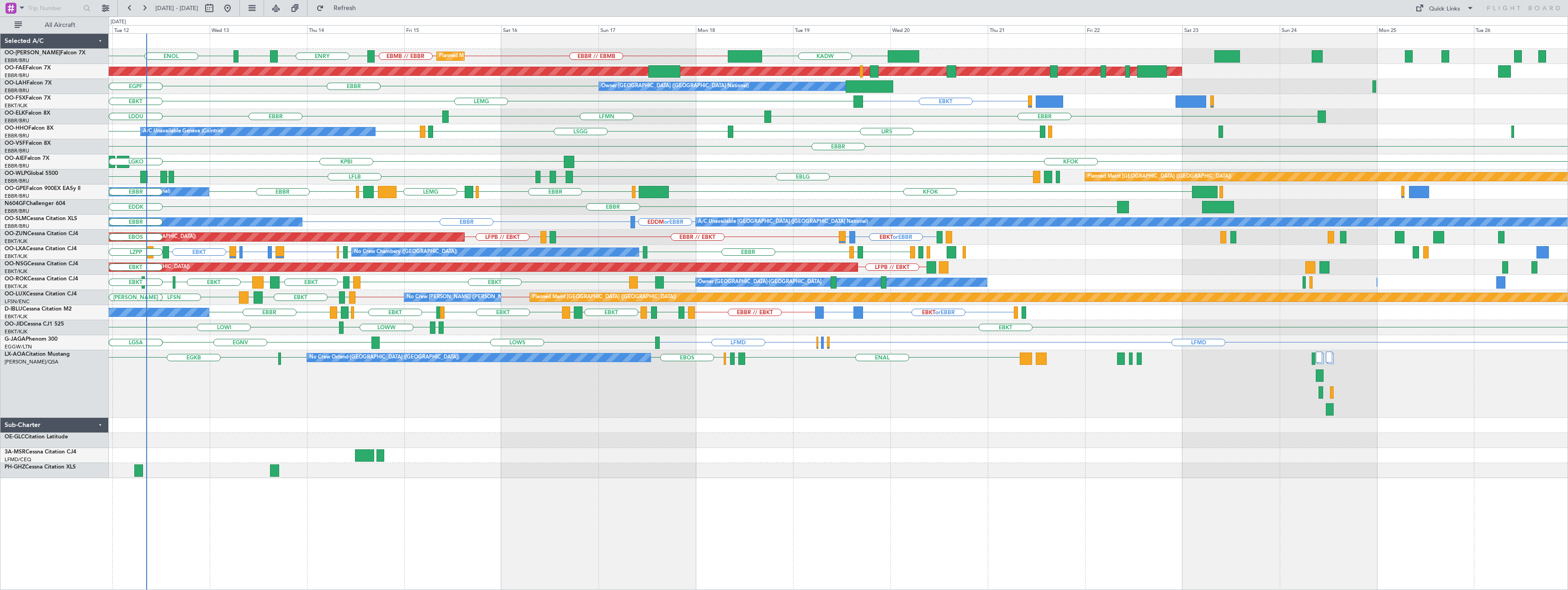
click at [494, 482] on div "KADW ENRY EBBR // EBMB EBMB // EBBR ENEV ENOL Planned Maint [GEOGRAPHIC_DATA] (…" at bounding box center [838, 311] width 1459 height 557
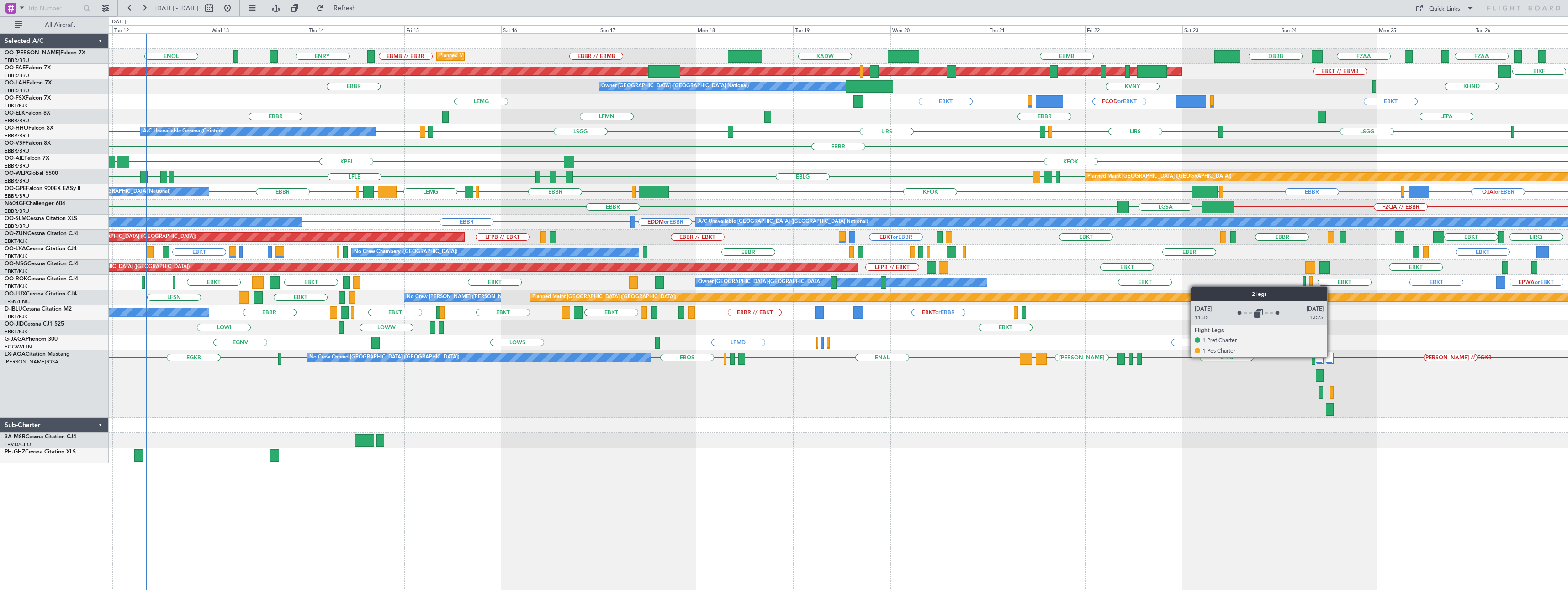
click at [1332, 356] on div at bounding box center [1329, 357] width 7 height 11
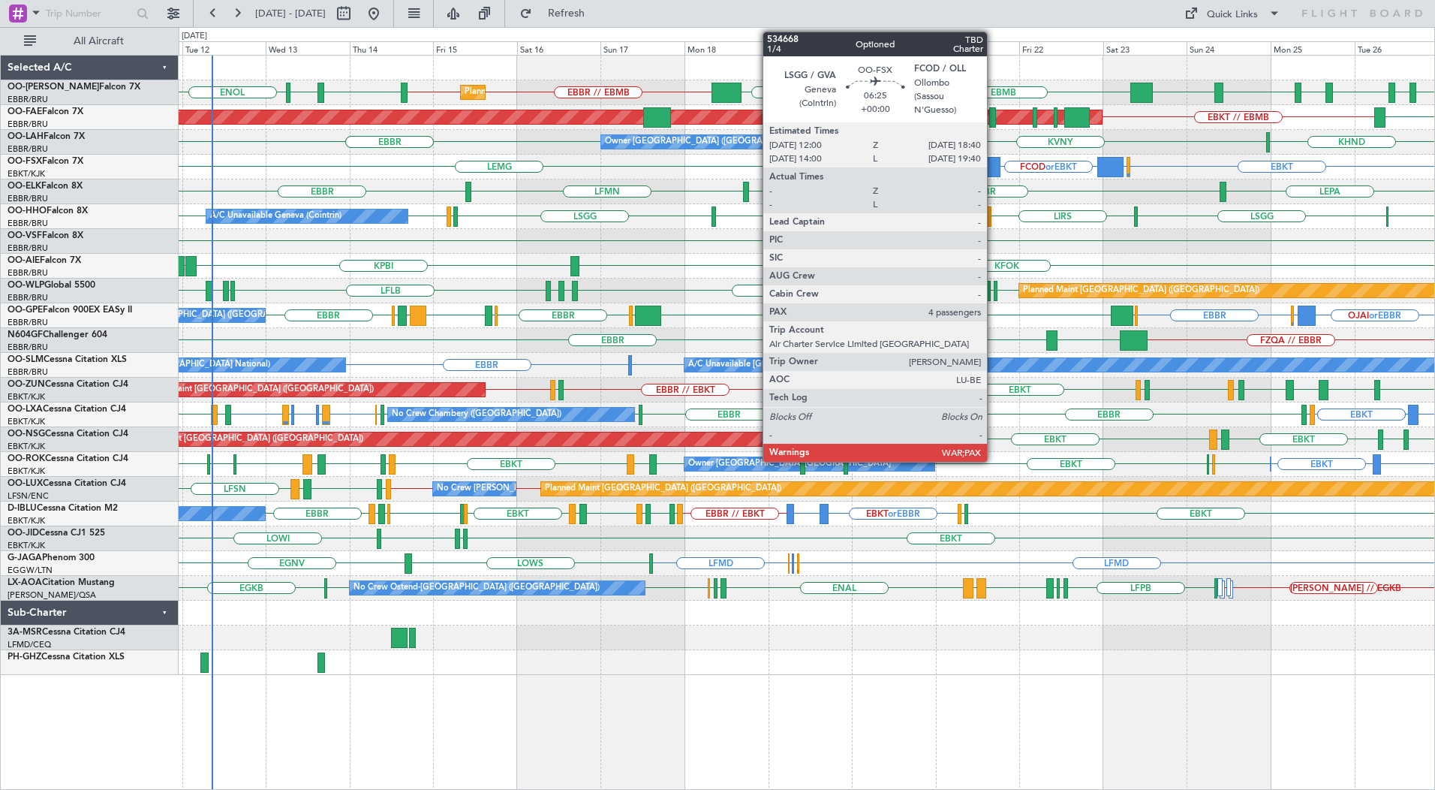
click at [993, 162] on div at bounding box center [988, 167] width 23 height 20
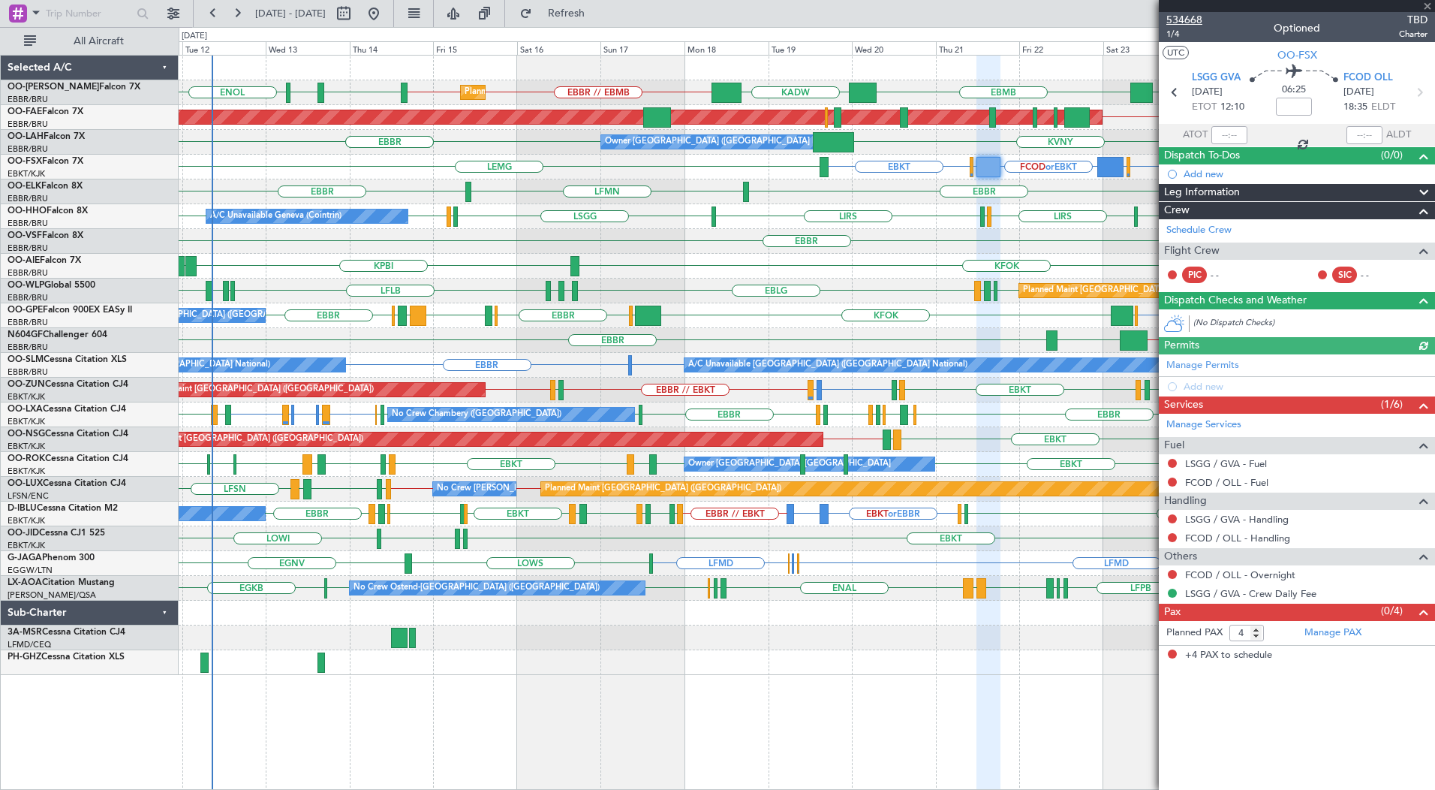
click at [1184, 19] on span "534668" at bounding box center [1184, 20] width 36 height 16
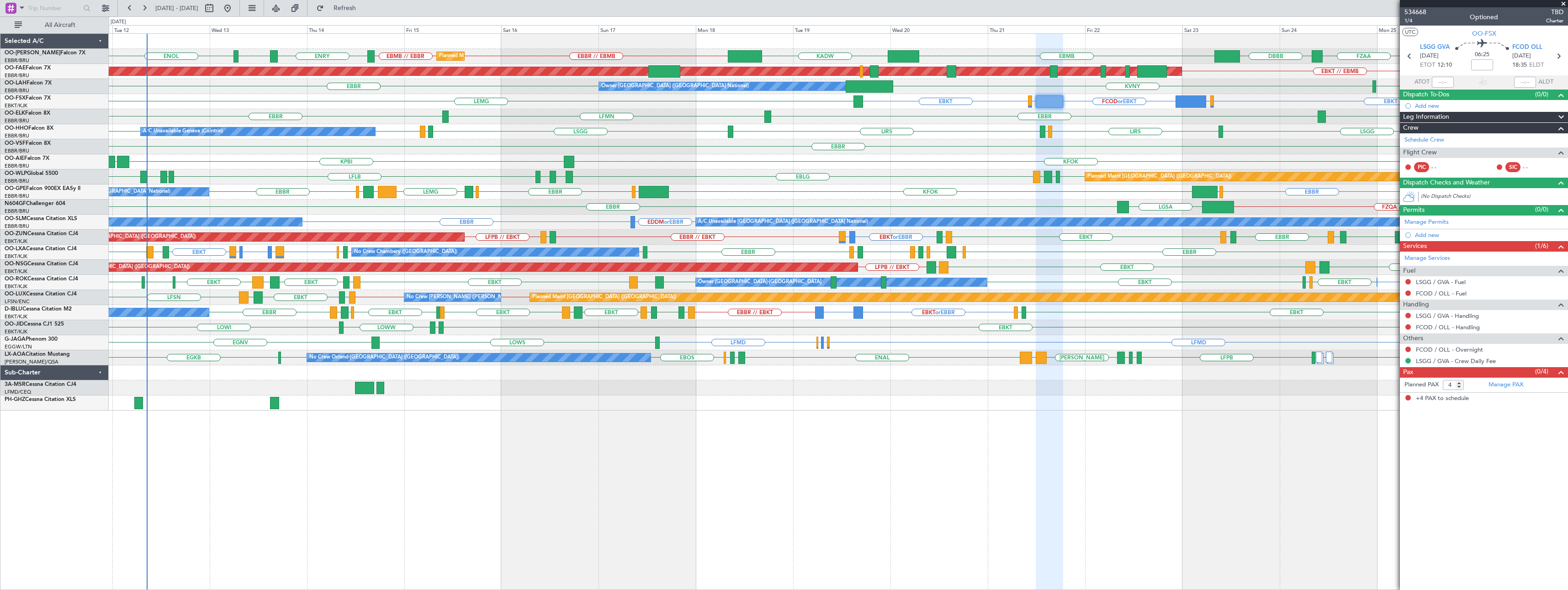
click at [1565, 3] on span at bounding box center [1563, 4] width 9 height 9
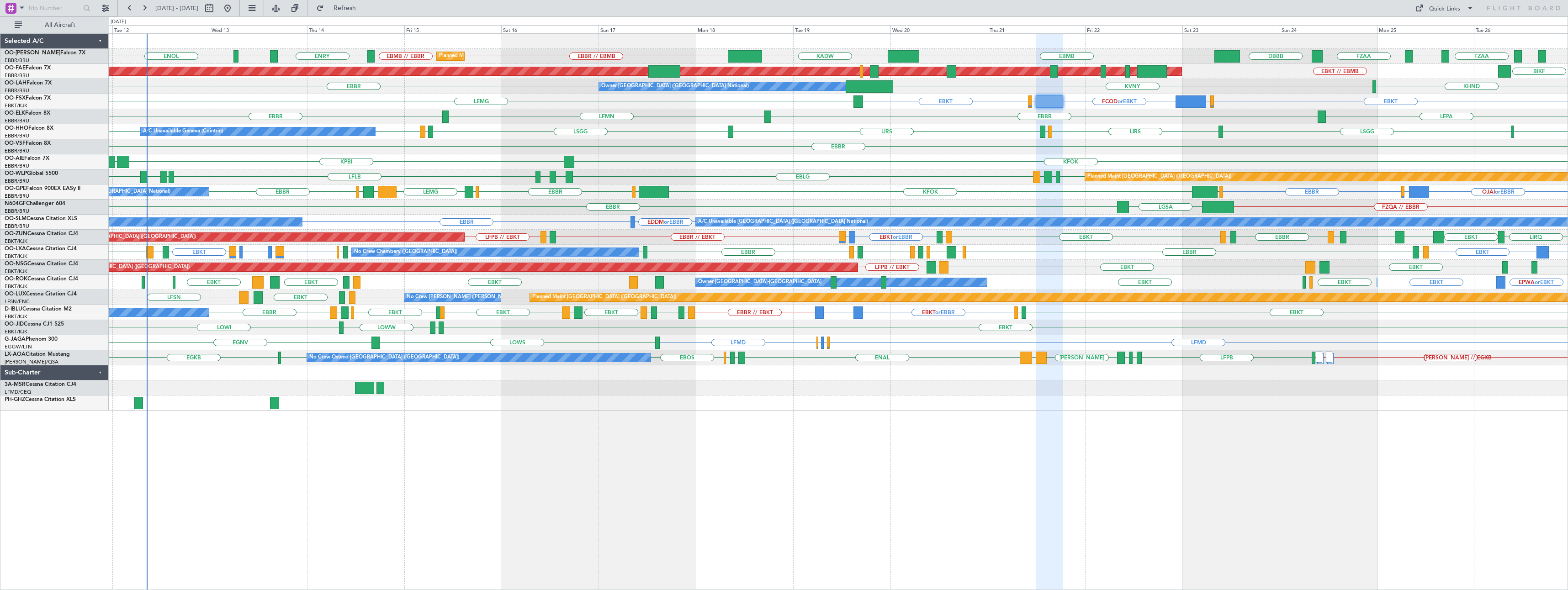
type input "0"
